Goal: Transaction & Acquisition: Obtain resource

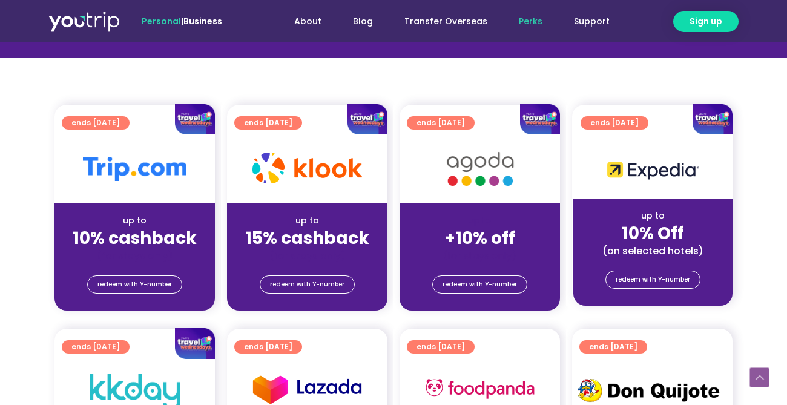
scroll to position [303, 0]
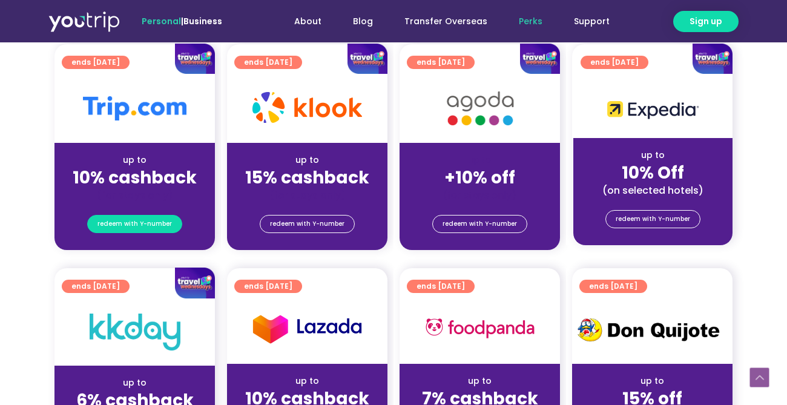
click at [121, 220] on span "redeem with Y-number" at bounding box center [135, 224] width 75 height 17
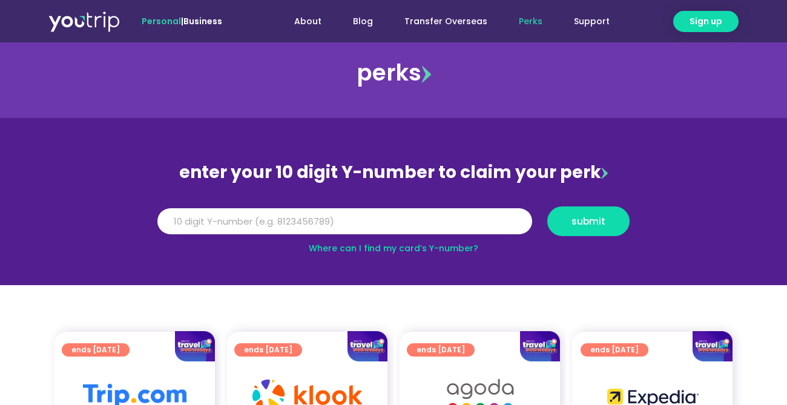
scroll to position [14, 0]
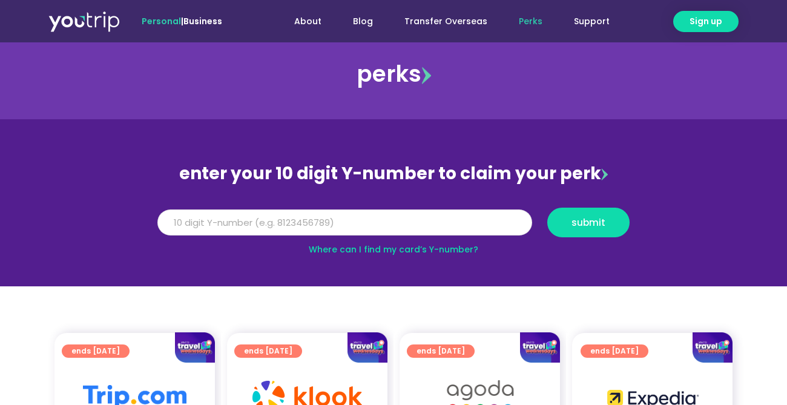
click at [386, 227] on input "Y Number" at bounding box center [344, 223] width 375 height 27
click at [425, 250] on link "Where can I find my card’s Y-number?" at bounding box center [394, 250] width 170 height 12
click at [400, 228] on input "Y Number" at bounding box center [344, 223] width 375 height 27
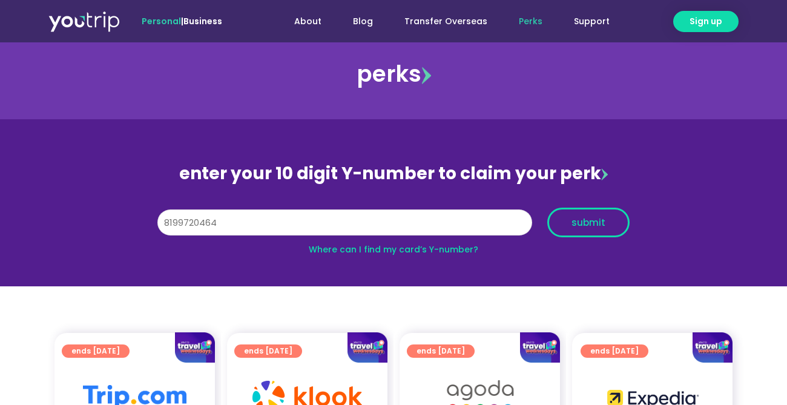
type input "8199720464"
click at [592, 227] on span "submit" at bounding box center [589, 222] width 34 height 9
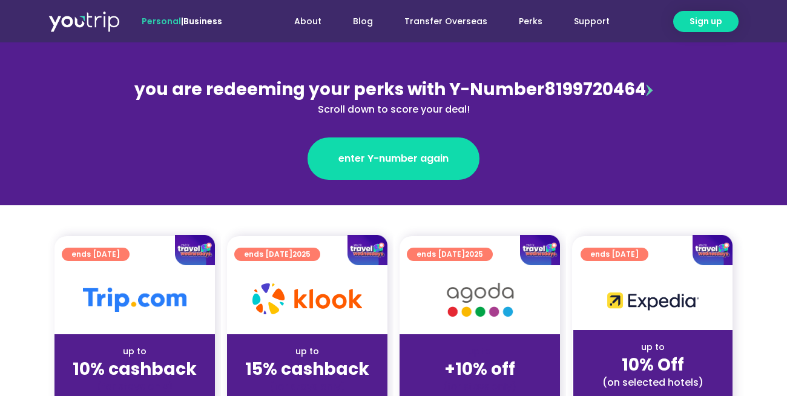
scroll to position [182, 0]
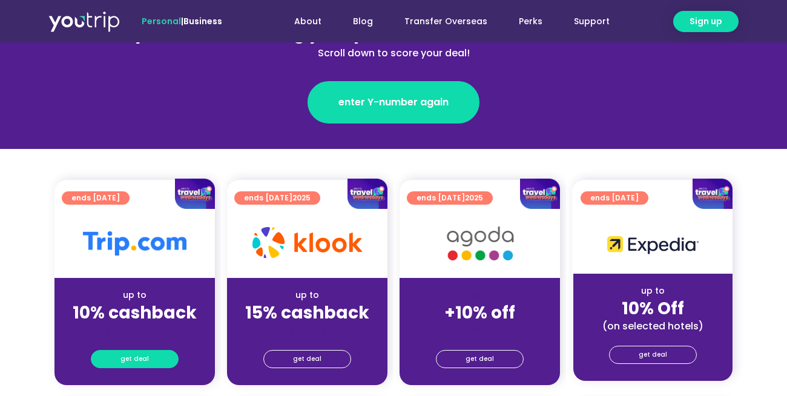
click at [136, 360] on span "get deal" at bounding box center [135, 359] width 28 height 17
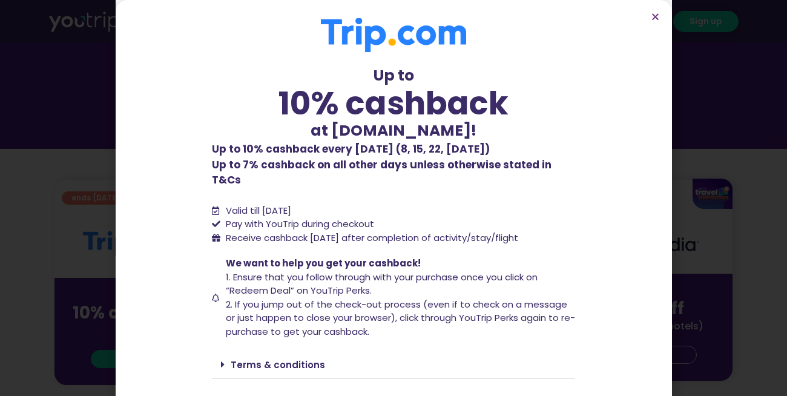
click at [136, 360] on section "Up to 10% cashback at [DOMAIN_NAME]! Up to 10% cashback at [DOMAIN_NAME]! Up to…" at bounding box center [394, 235] width 557 height 471
click at [413, 257] on span "We want to help you get your cashback! 1. Ensure that you follow through with y…" at bounding box center [399, 298] width 353 height 82
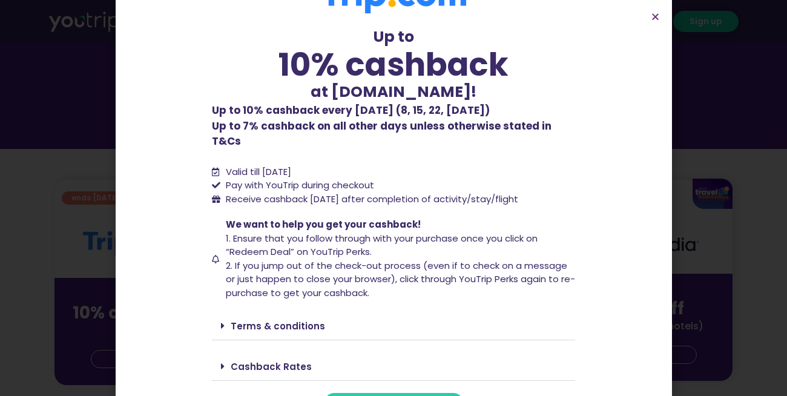
scroll to position [51, 0]
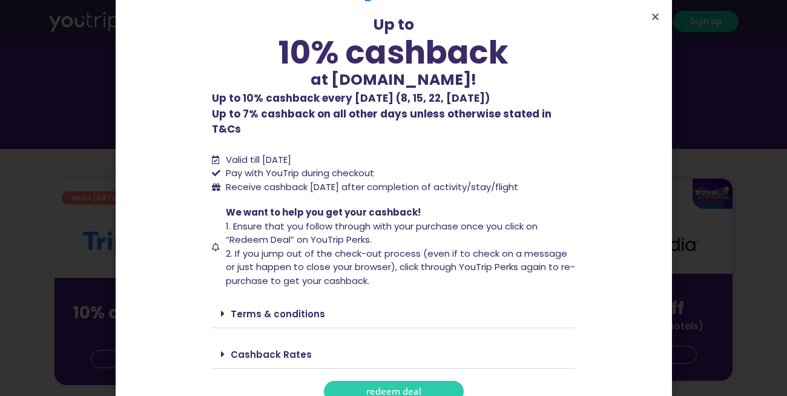
click at [401, 387] on span "redeem deal" at bounding box center [393, 391] width 55 height 9
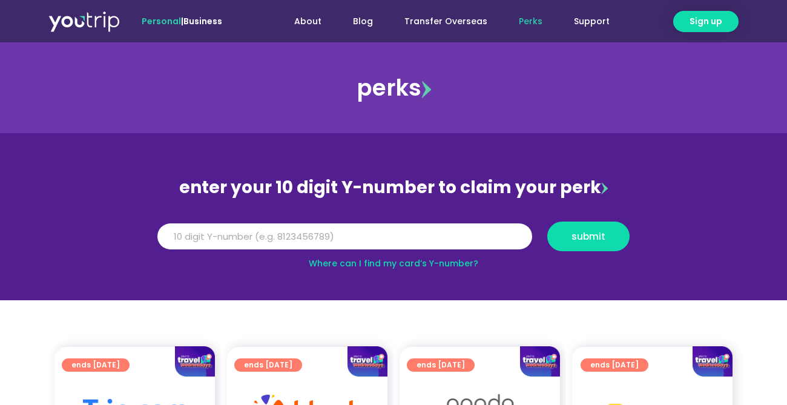
scroll to position [182, 0]
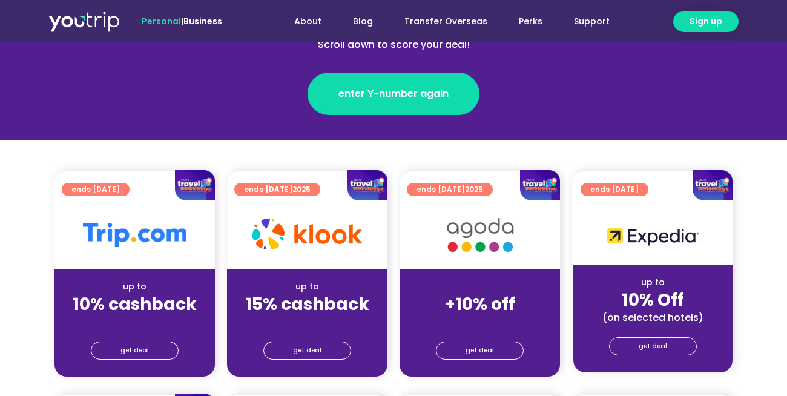
scroll to position [242, 0]
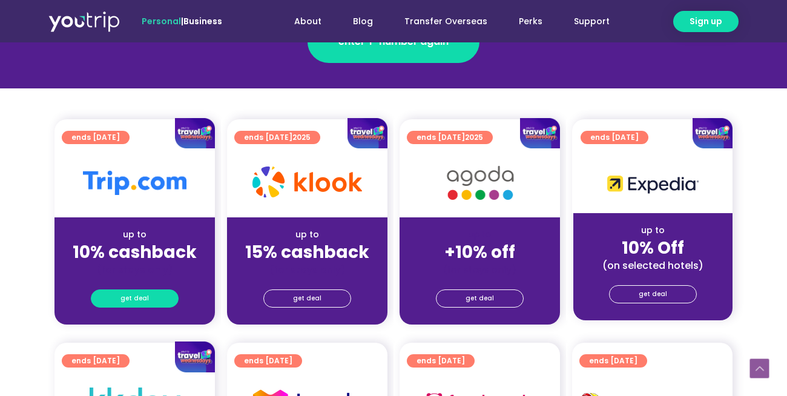
click at [147, 303] on span "get deal" at bounding box center [135, 298] width 28 height 17
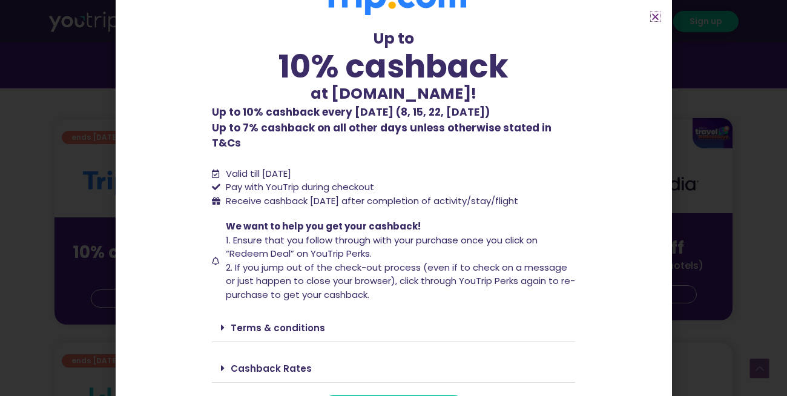
scroll to position [51, 0]
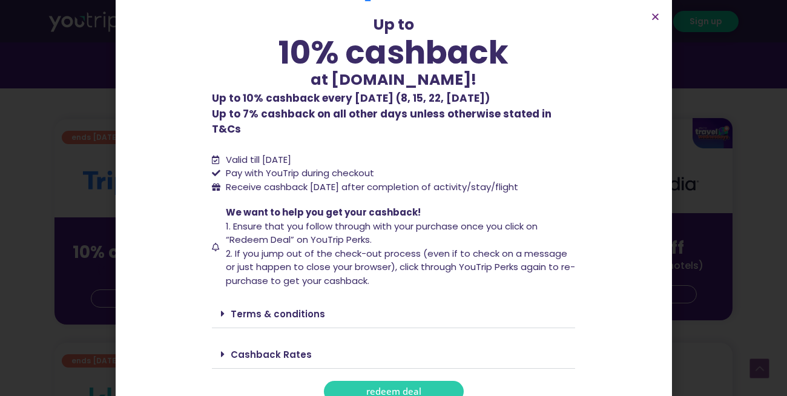
click at [395, 387] on span "redeem deal" at bounding box center [393, 391] width 55 height 9
